Goal: Find specific page/section: Find specific page/section

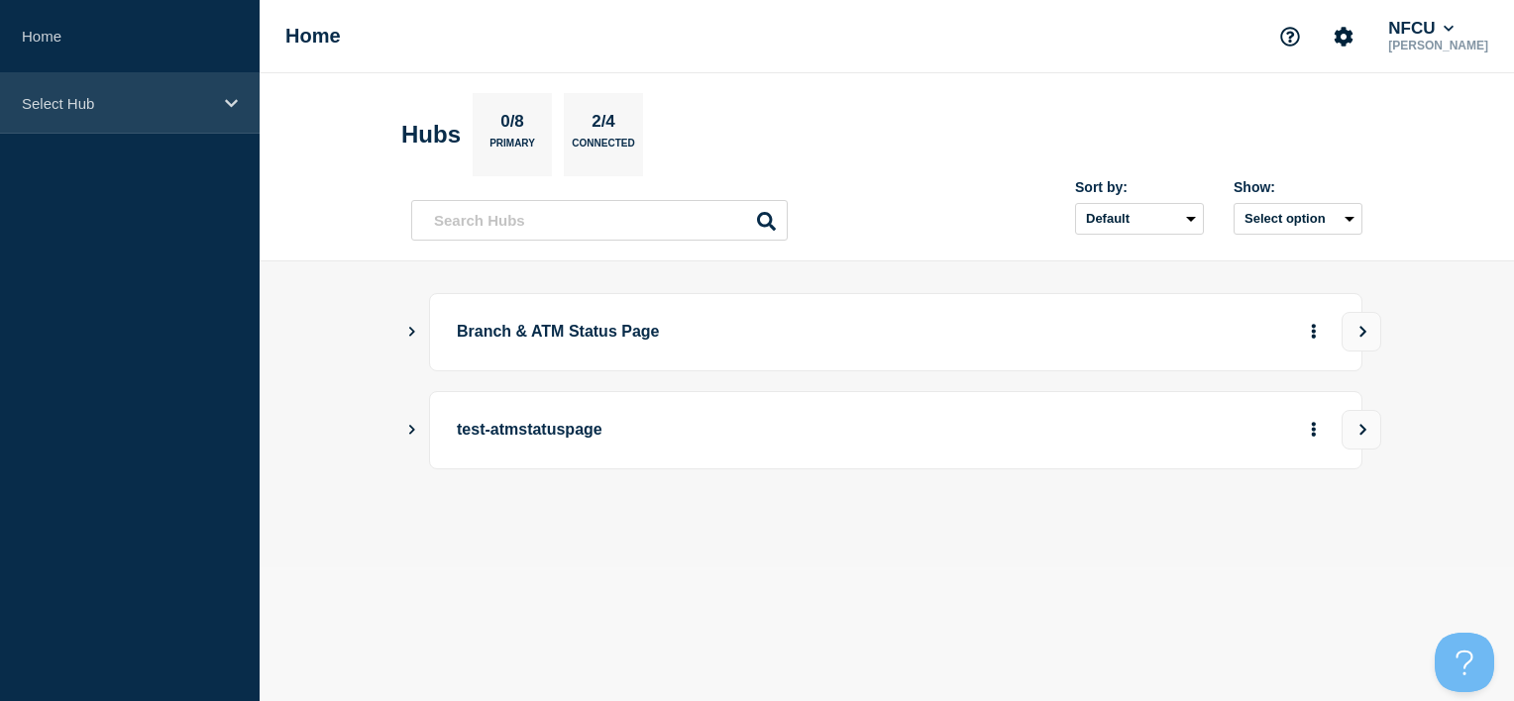
click at [162, 113] on div "Select Hub" at bounding box center [130, 103] width 260 height 60
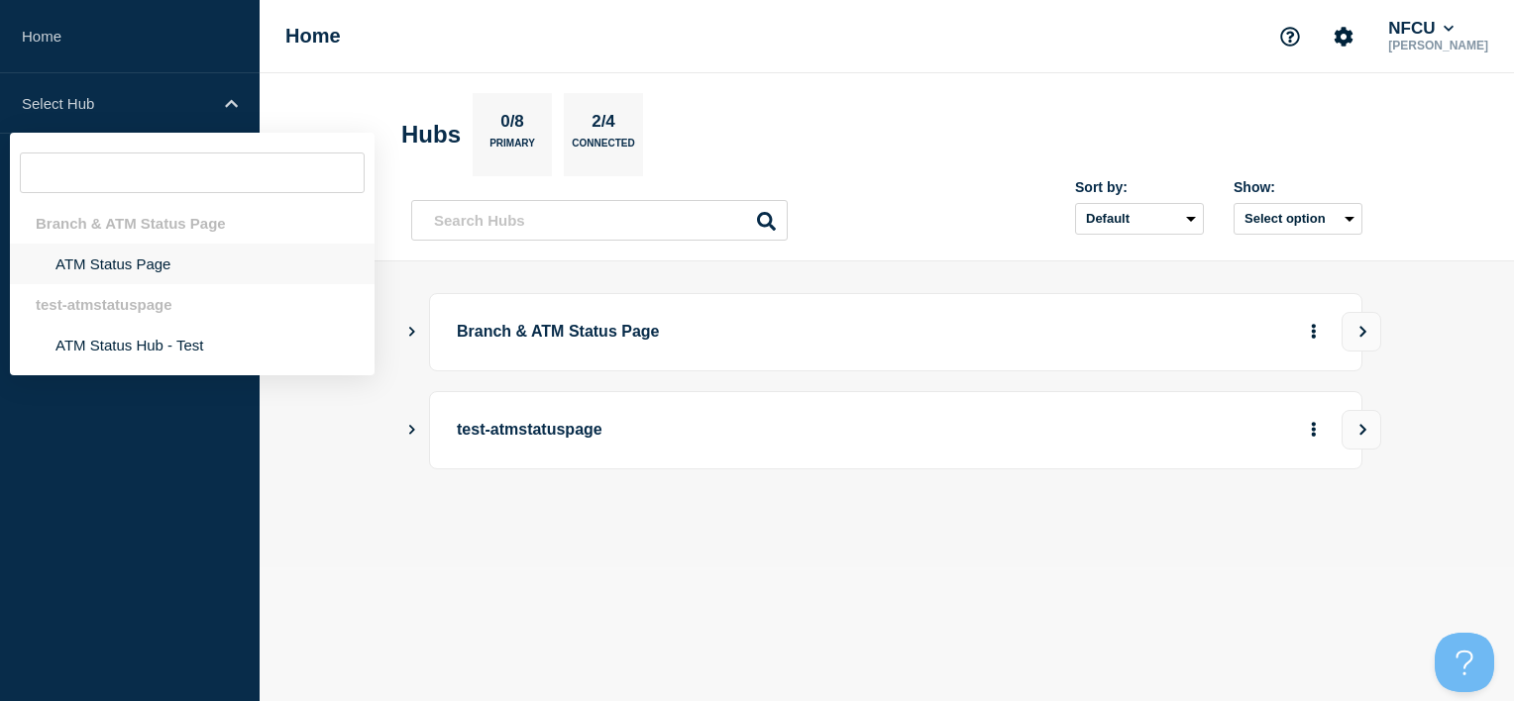
click at [132, 265] on li "ATM Status Page" at bounding box center [192, 264] width 365 height 41
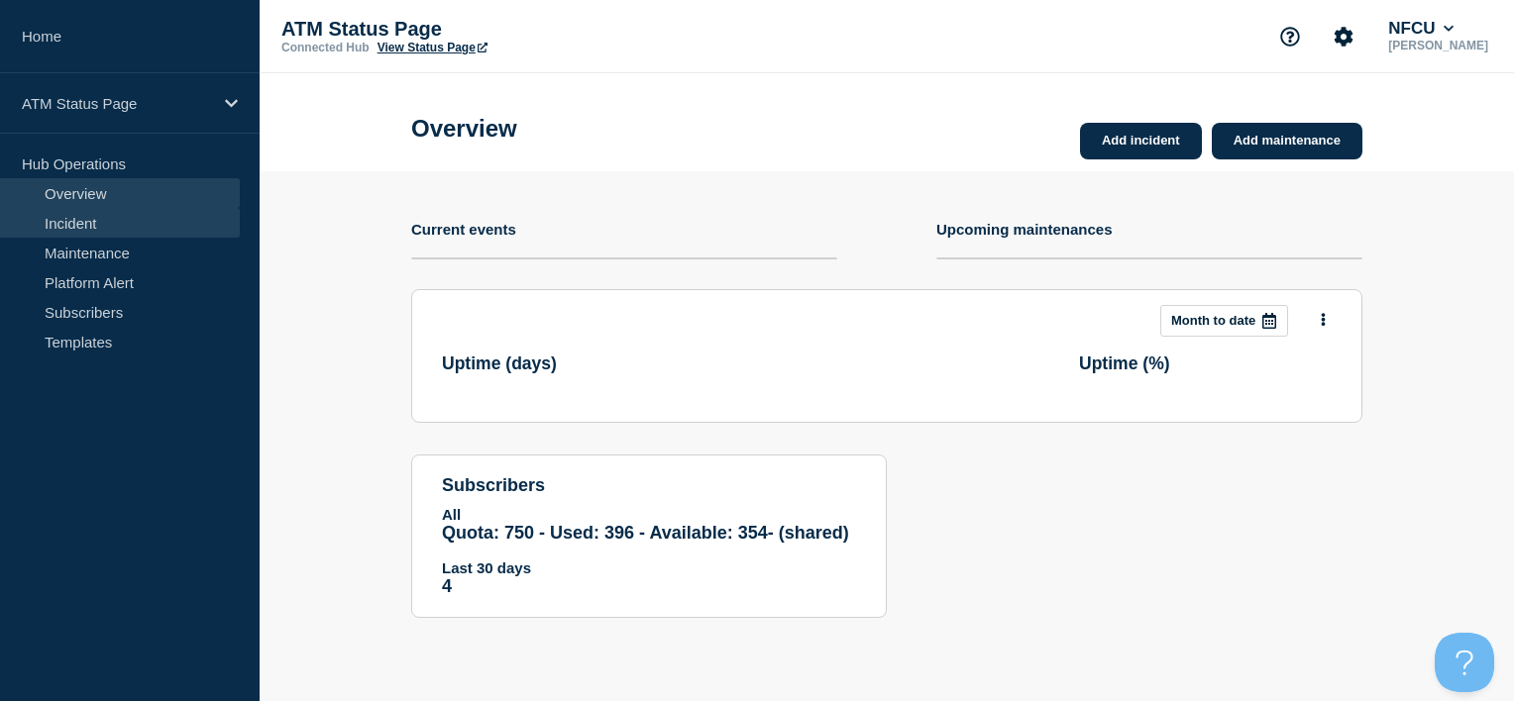
click at [134, 225] on link "Incident" at bounding box center [120, 223] width 240 height 30
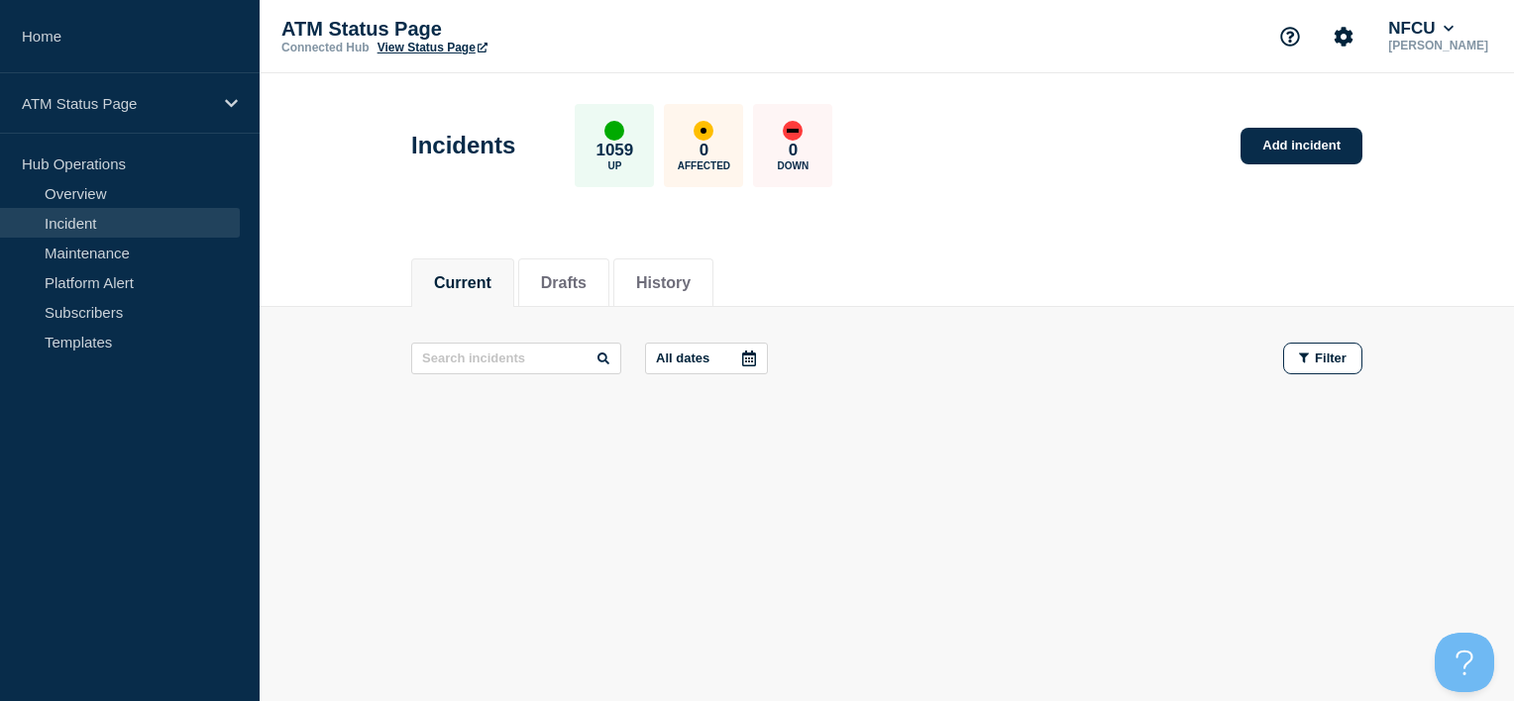
click at [952, 145] on div "Incidents 1059 Up 0 Affected 0 Down Add incident" at bounding box center [887, 138] width 996 height 121
click at [1105, 12] on div "ATM Status Page Connected Hub View Status Page NFCU [PERSON_NAME]" at bounding box center [887, 36] width 1254 height 73
